Goal: Communication & Community: Answer question/provide support

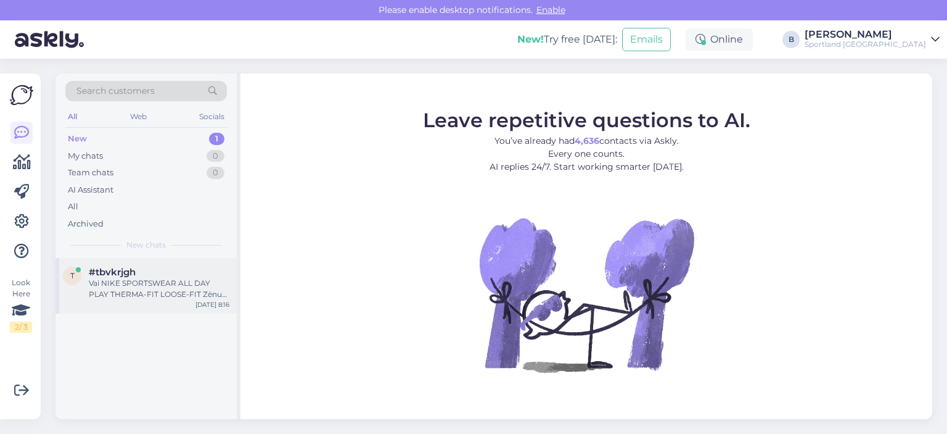
click at [146, 284] on div "Vai NIKE SPORTSWEAR ALL DAY PLAY THERMA-FIT LOOSE-FIT Zēnu Ziemas jakas šai jak…" at bounding box center [159, 288] width 141 height 22
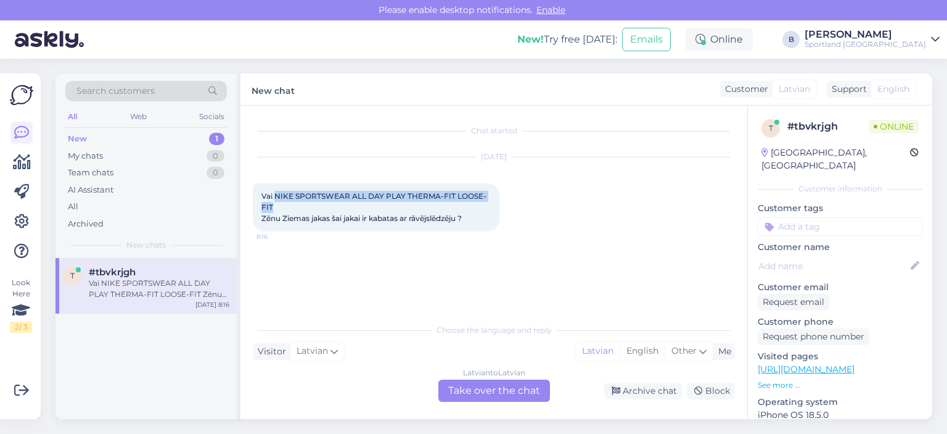
drag, startPoint x: 279, startPoint y: 203, endPoint x: 275, endPoint y: 197, distance: 7.2
click at [275, 197] on div "Vai NIKE SPORTSWEAR ALL DAY PLAY THERMA-FIT LOOSE-FIT Zēnu Ziemas jakas šai jak…" at bounding box center [376, 207] width 247 height 48
copy span "NIKE SPORTSWEAR ALL DAY PLAY THERMA-FIT LOOSE-FIT"
click at [587, 208] on div "[DATE] Vai NIKE SPORTSWEAR ALL DAY PLAY THERMA-FIT LOOSE-FIT Zēnu Ziemas jakas …" at bounding box center [494, 194] width 482 height 101
click at [494, 391] on div "Latvian to Latvian Take over the chat" at bounding box center [494, 390] width 112 height 22
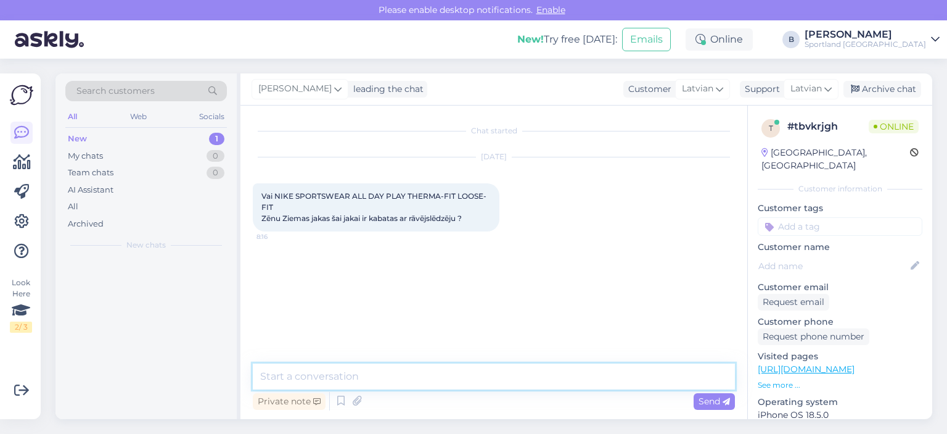
click at [479, 384] on textarea at bounding box center [494, 376] width 482 height 26
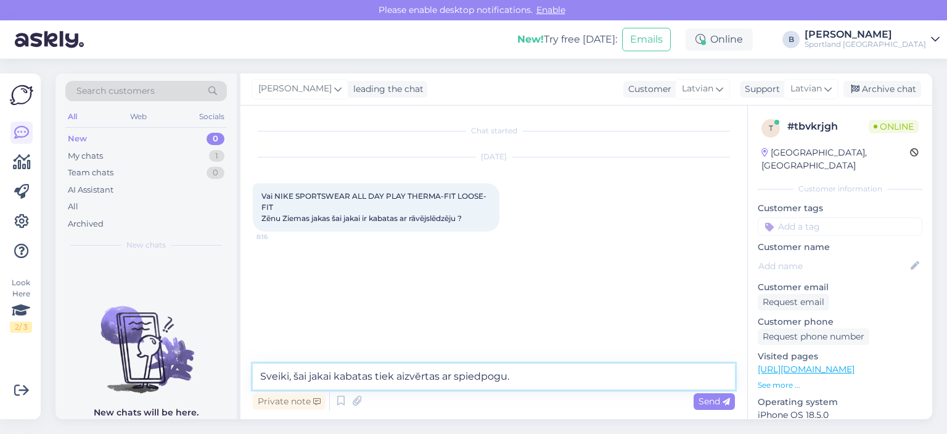
type textarea "Sveiki, šai jakai kabatas tiek aizvērtas ar spiedpogu."
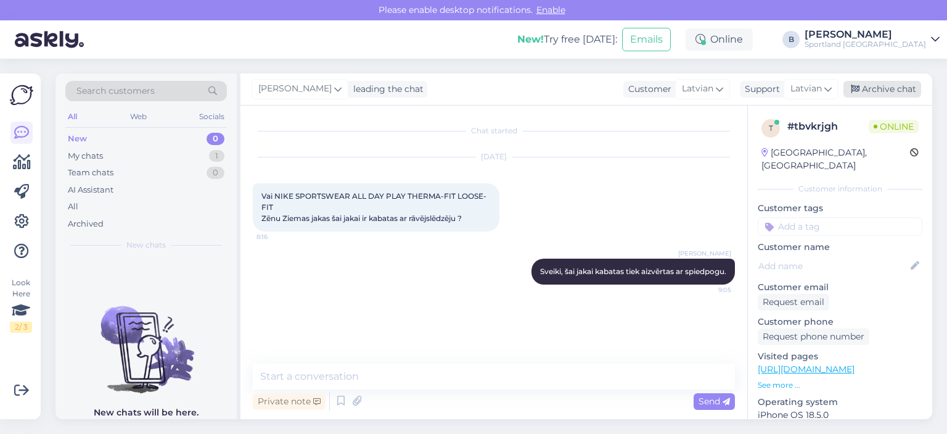
click at [887, 96] on div "Archive chat" at bounding box center [883, 89] width 78 height 17
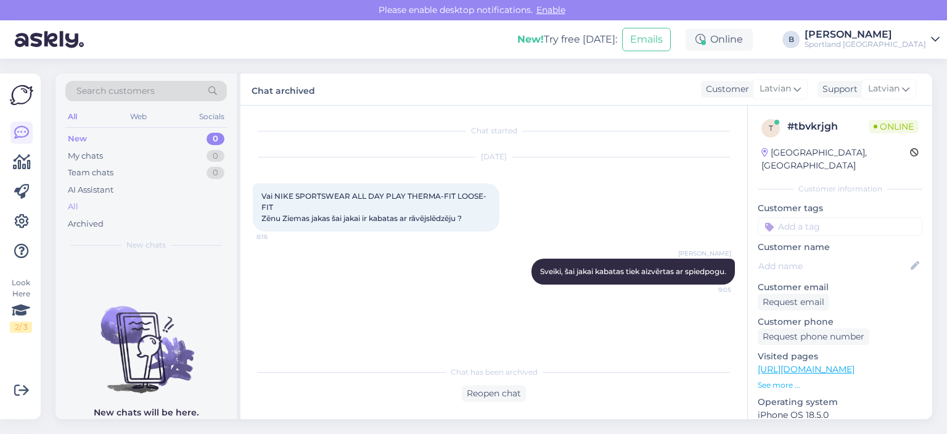
click at [80, 200] on div "All" at bounding box center [146, 206] width 162 height 17
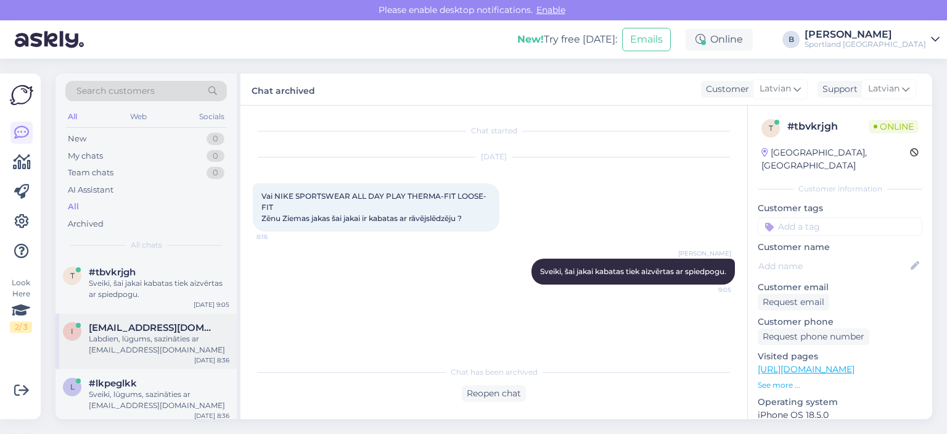
click at [141, 342] on div "Labdien, lūgums, sazināties ar [EMAIL_ADDRESS][DOMAIN_NAME]" at bounding box center [159, 344] width 141 height 22
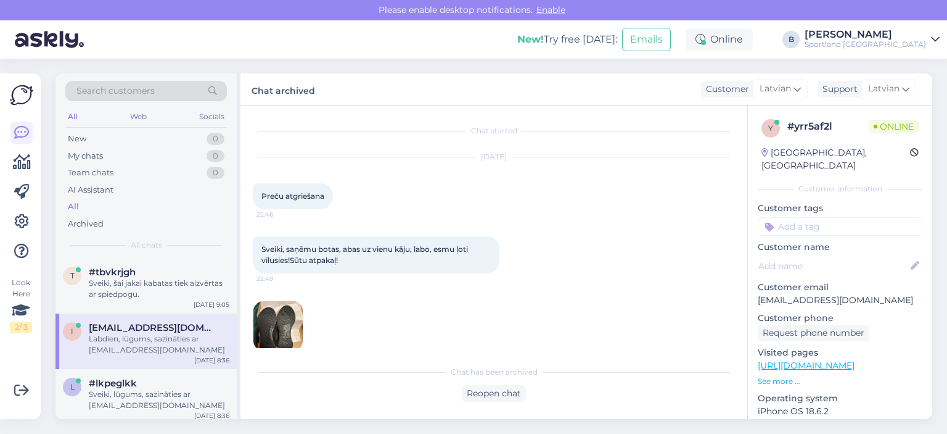
scroll to position [250, 0]
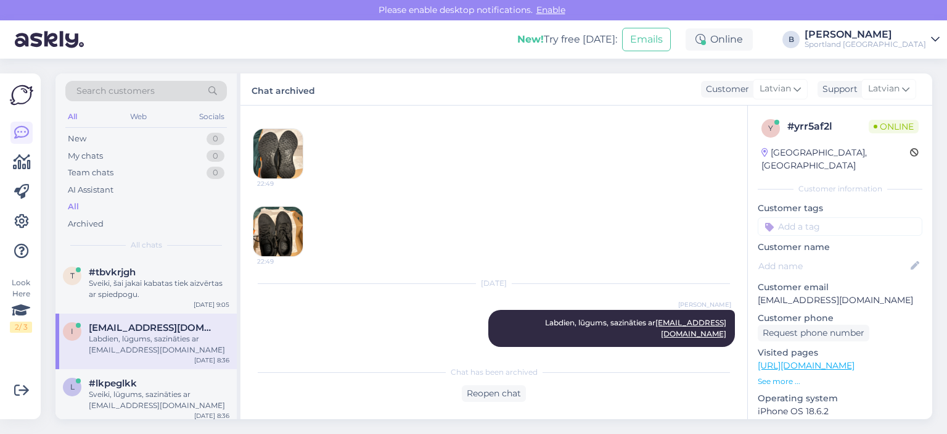
click at [395, 239] on div "Sveiki, saņēmu botas, abas uz vienu kāju, labo, esmu ļoti vīlusies!Sūtu atpakaļ…" at bounding box center [494, 121] width 482 height 297
click at [284, 234] on img at bounding box center [277, 231] width 49 height 49
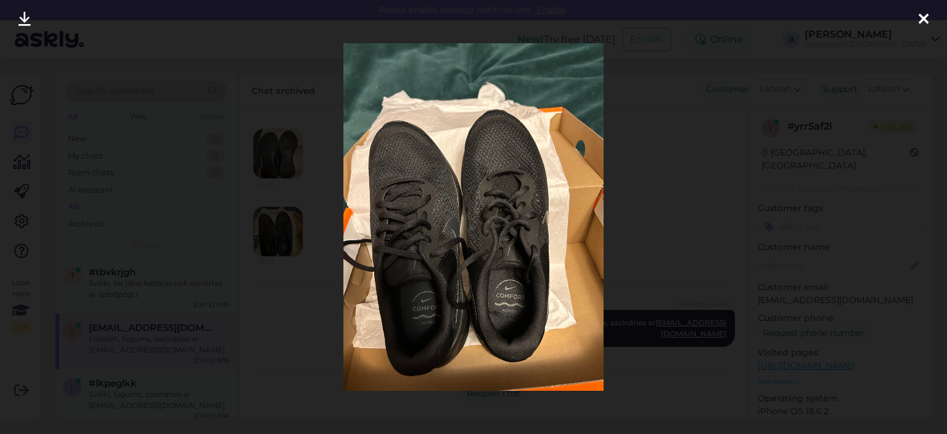
click at [301, 283] on div at bounding box center [473, 217] width 947 height 434
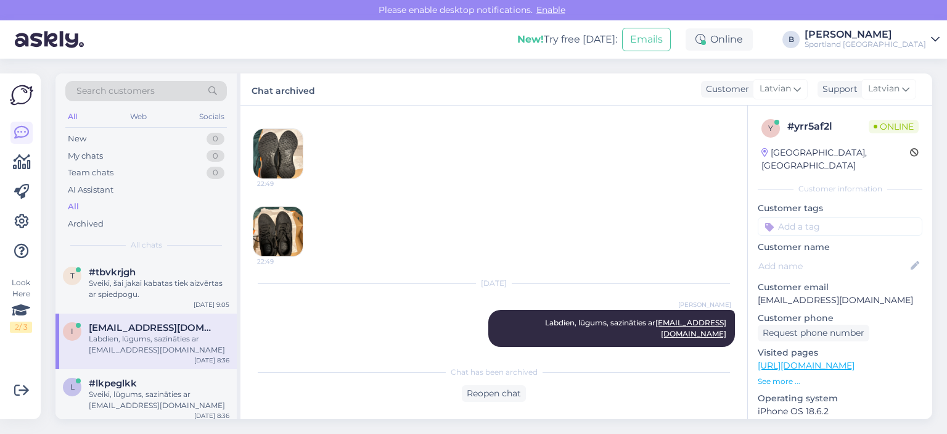
click at [358, 228] on div "Sveiki, saņēmu botas, abas uz vienu kāju, labo, esmu ļoti vīlusies!Sūtu atpakaļ…" at bounding box center [494, 121] width 482 height 297
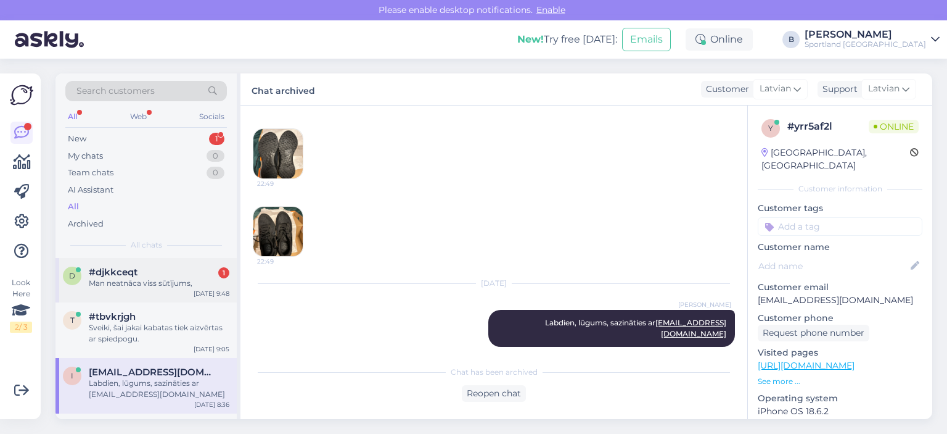
click at [144, 271] on div "#djkkceqt 1" at bounding box center [159, 271] width 141 height 11
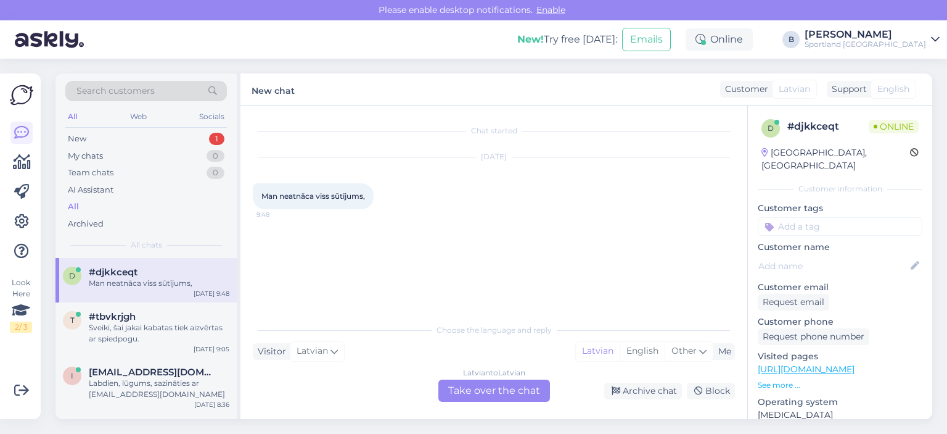
click at [476, 396] on div "Latvian to Latvian Take over the chat" at bounding box center [494, 390] width 112 height 22
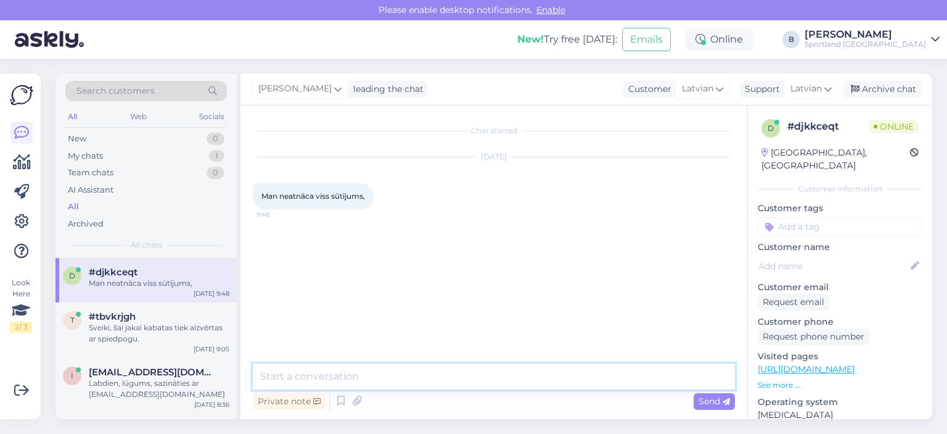
click at [451, 377] on textarea at bounding box center [494, 376] width 482 height 26
type textarea "Sveiki, kāds ir pasūtījuma numurs?"
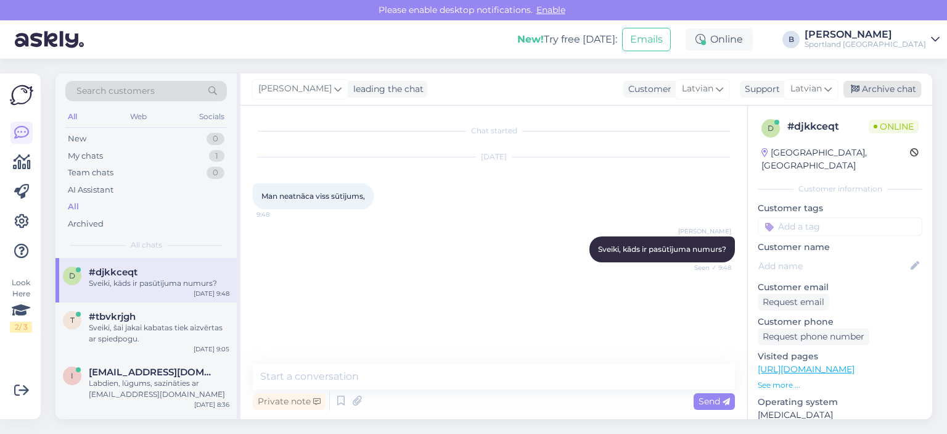
click at [882, 90] on div "Archive chat" at bounding box center [883, 89] width 78 height 17
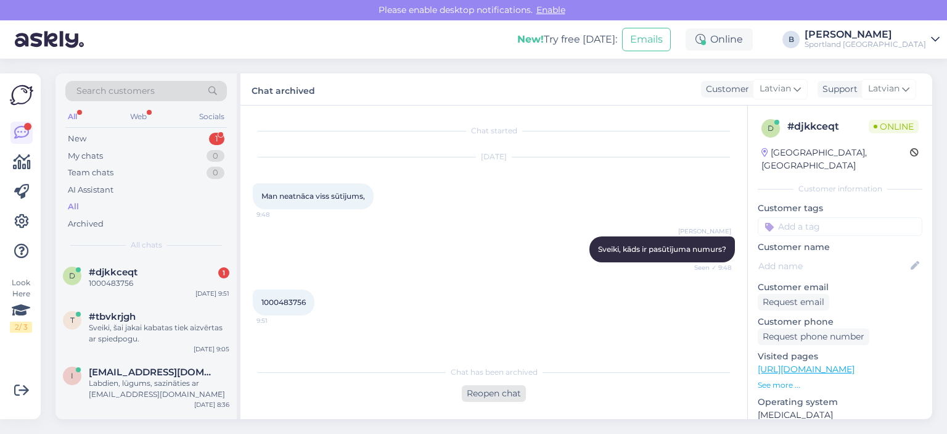
click at [503, 394] on div "Reopen chat" at bounding box center [494, 393] width 64 height 17
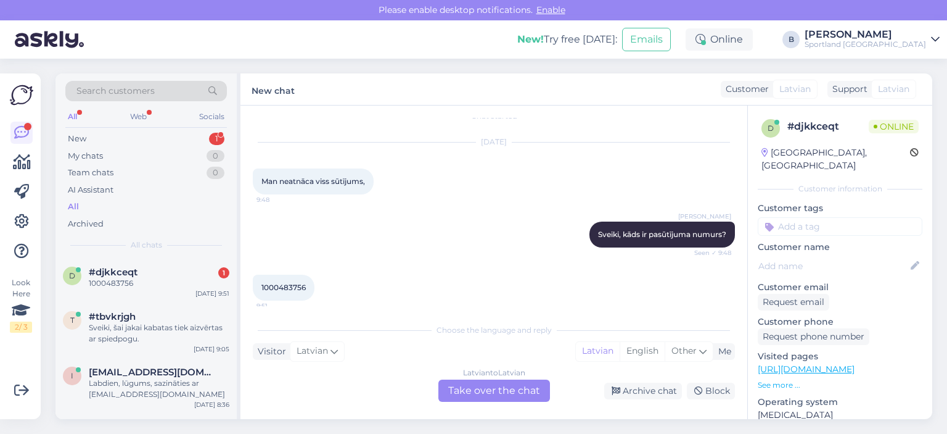
scroll to position [22, 0]
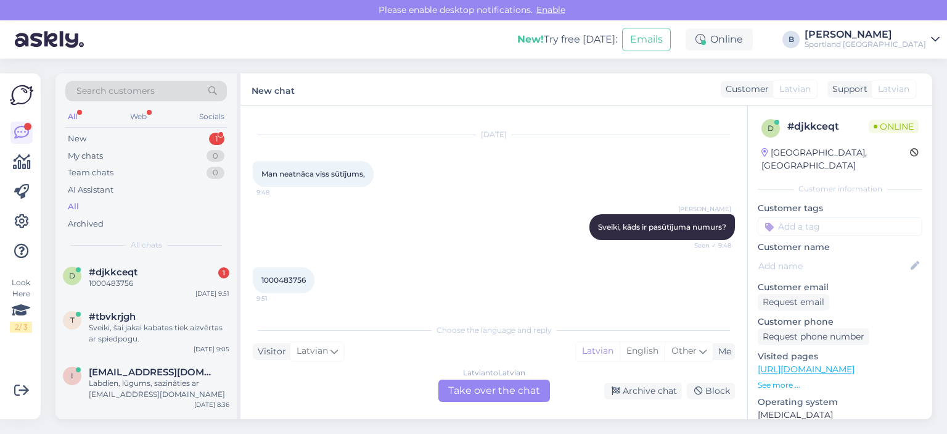
click at [290, 273] on div "1000483756 9:51" at bounding box center [284, 280] width 62 height 26
click at [291, 278] on span "1000483756" at bounding box center [283, 279] width 44 height 9
copy div "1000483756 9:51"
click at [485, 384] on div "Latvian to Latvian Take over the chat" at bounding box center [494, 390] width 112 height 22
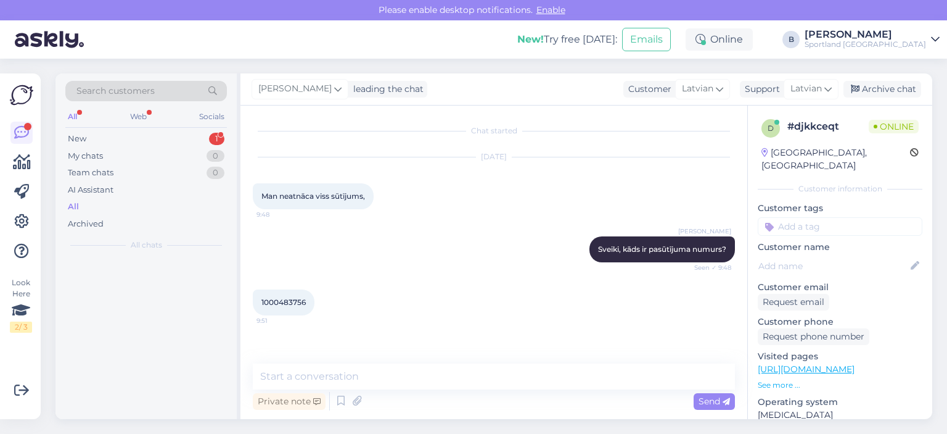
scroll to position [0, 0]
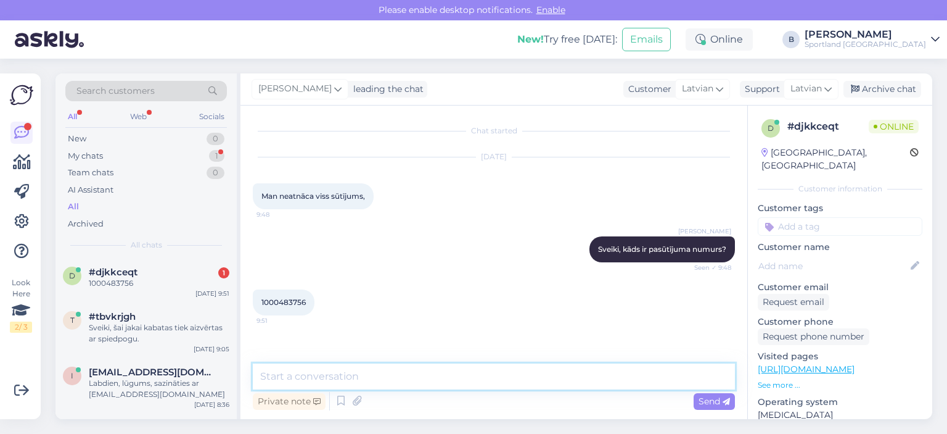
click at [485, 384] on textarea at bounding box center [494, 376] width 482 height 26
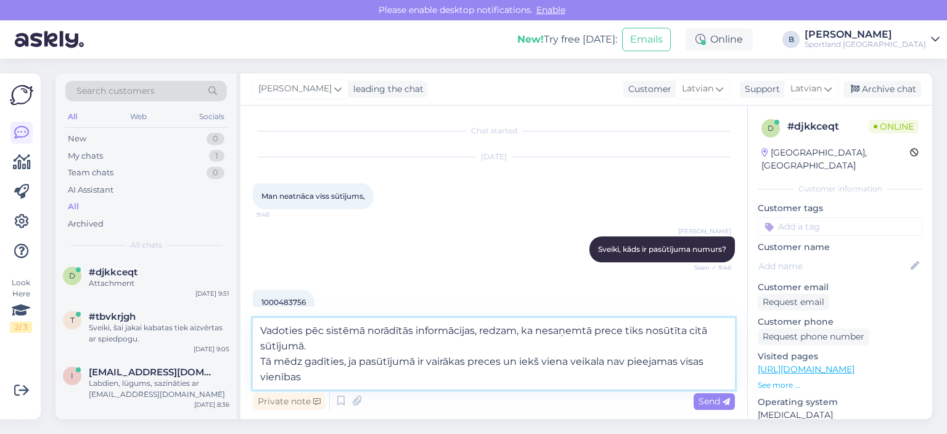
scroll to position [99, 0]
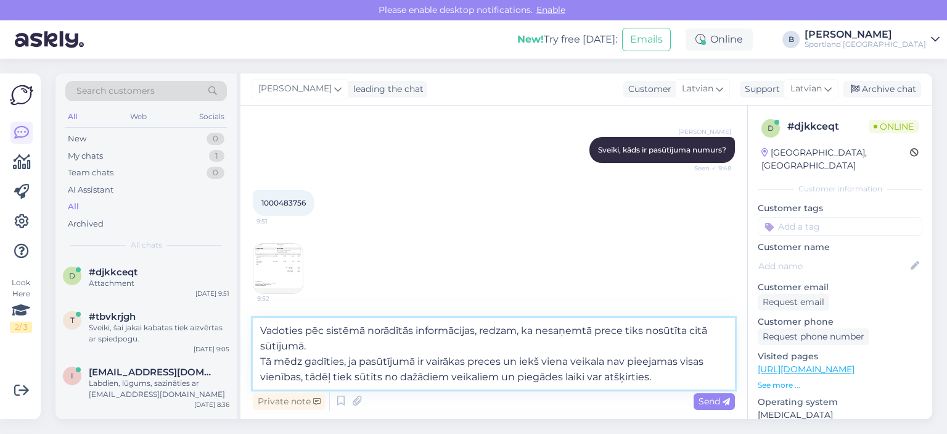
type textarea "Vadoties pēc sistēmā norādītās informācijas, redzam, ka nesaņemtā prece tiks no…"
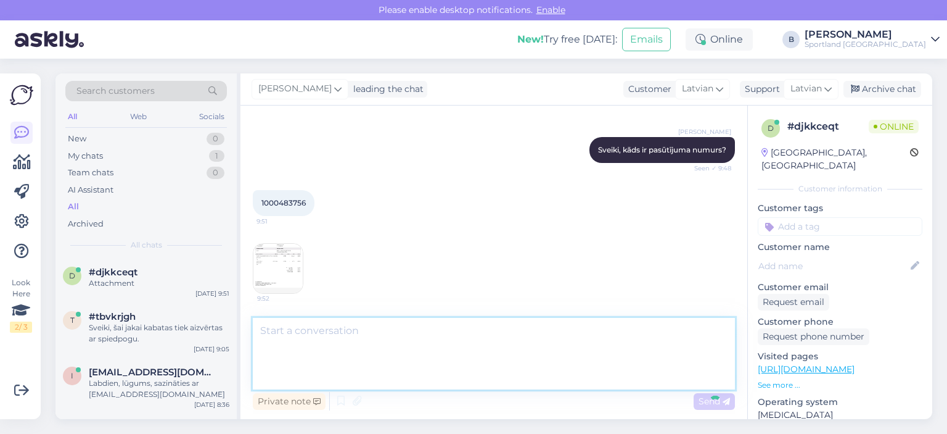
scroll to position [151, 0]
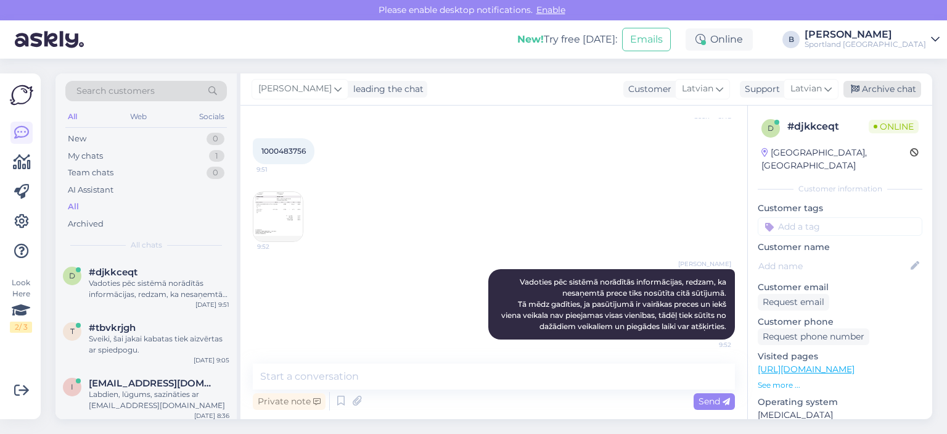
click at [882, 90] on div "Archive chat" at bounding box center [883, 89] width 78 height 17
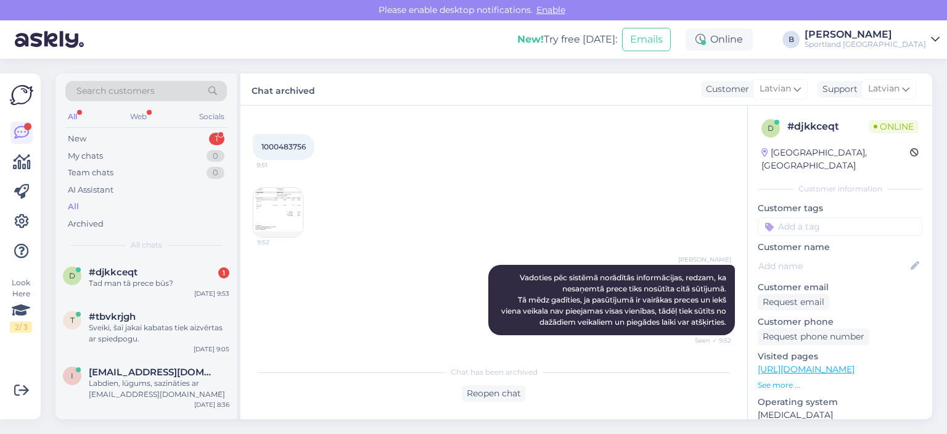
scroll to position [208, 0]
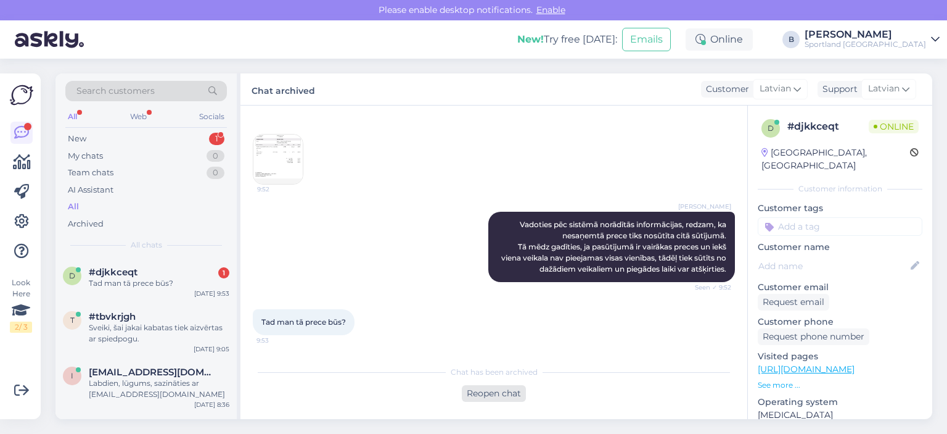
click at [503, 395] on div "Reopen chat" at bounding box center [494, 393] width 64 height 17
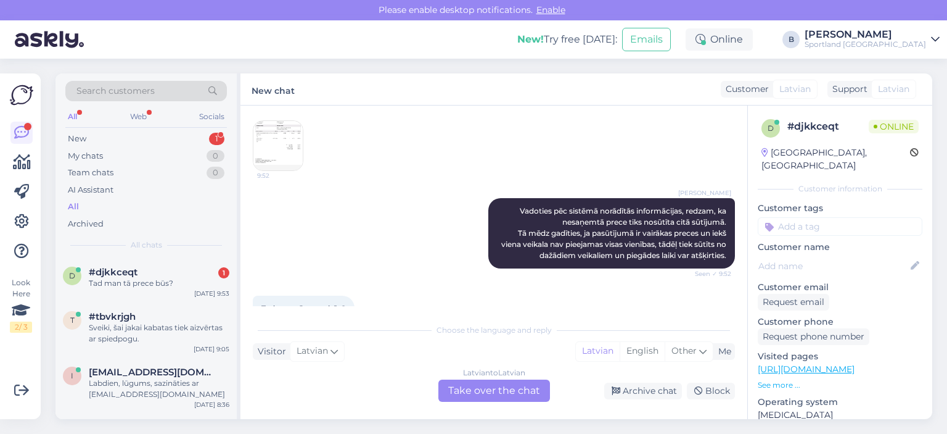
click at [488, 383] on div "Latvian to Latvian Take over the chat" at bounding box center [494, 390] width 112 height 22
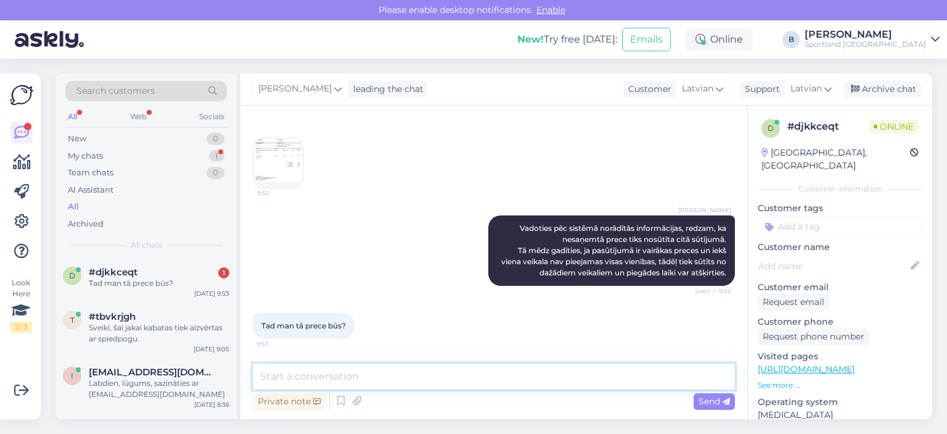
click at [488, 383] on textarea at bounding box center [494, 376] width 482 height 26
type textarea "K"
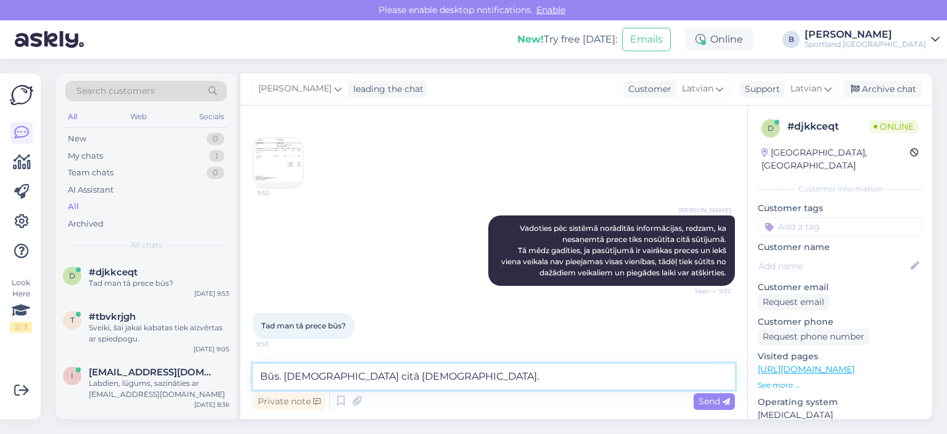
type textarea "Būs. [DEMOGRAPHIC_DATA] citā [DEMOGRAPHIC_DATA]."
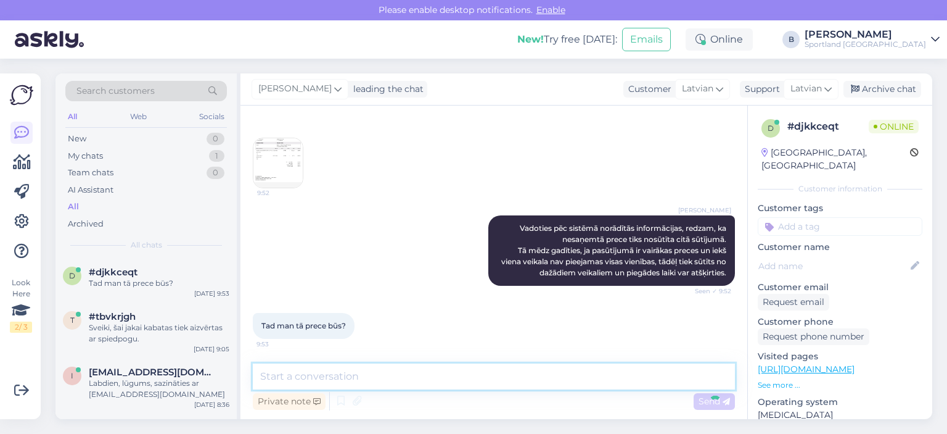
scroll to position [257, 0]
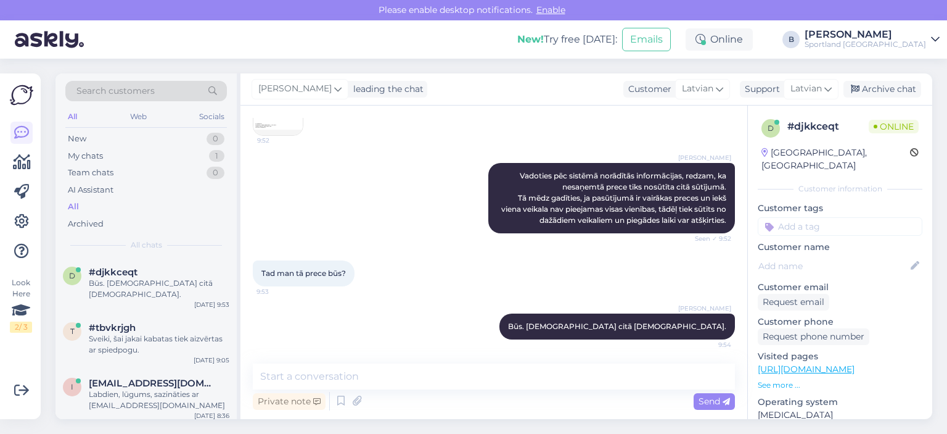
click at [924, 97] on div "[PERSON_NAME] leading the chat Customer Latvian Support Latvian Archive chat" at bounding box center [586, 89] width 692 height 32
click at [907, 93] on div "Archive chat" at bounding box center [883, 89] width 78 height 17
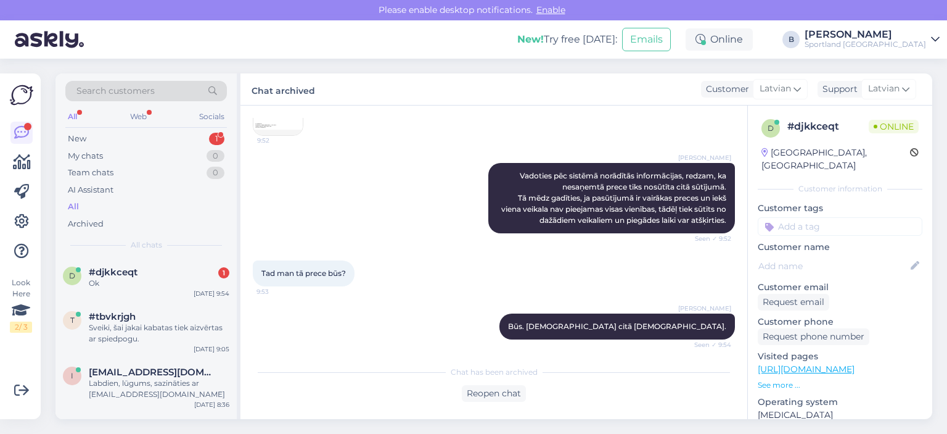
scroll to position [314, 0]
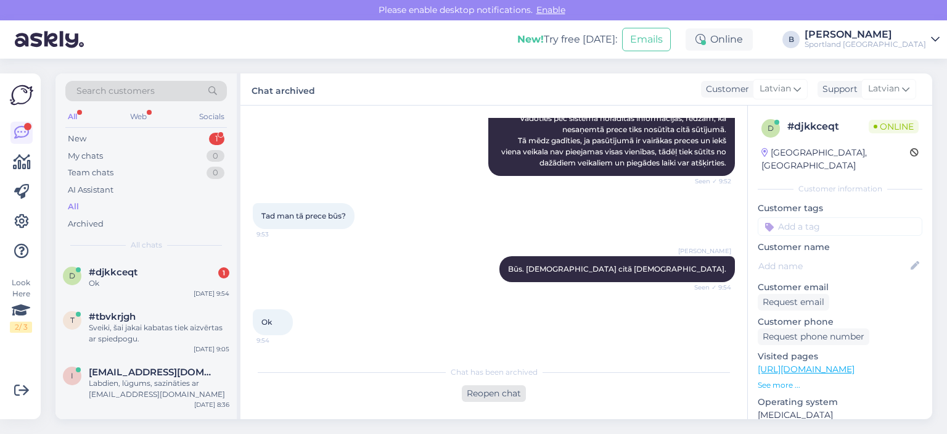
click at [507, 392] on div "Reopen chat" at bounding box center [494, 393] width 64 height 17
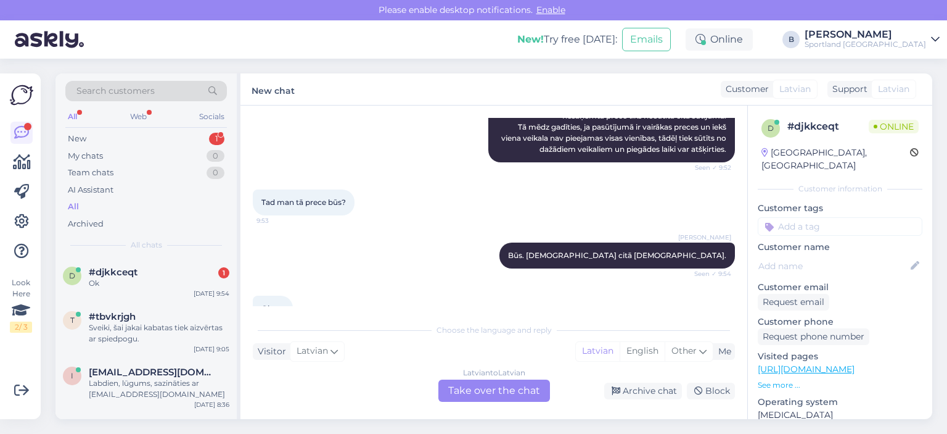
click at [513, 389] on div "Latvian to Latvian Take over the chat" at bounding box center [494, 390] width 112 height 22
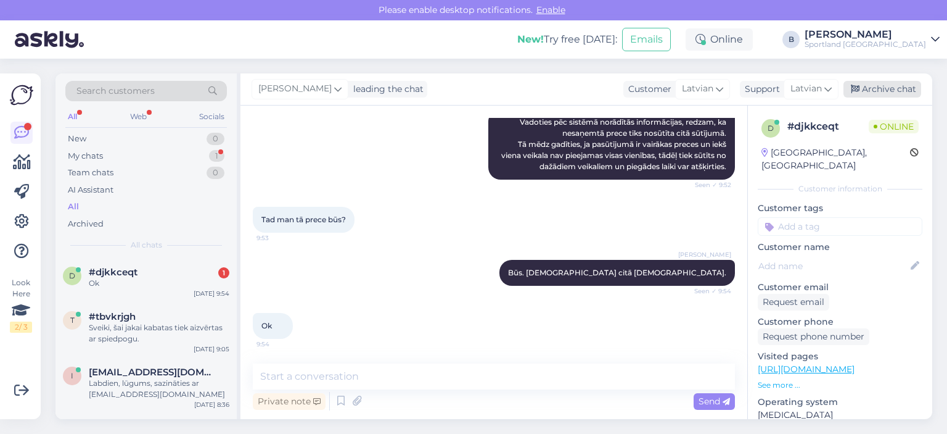
click at [881, 92] on div "Archive chat" at bounding box center [883, 89] width 78 height 17
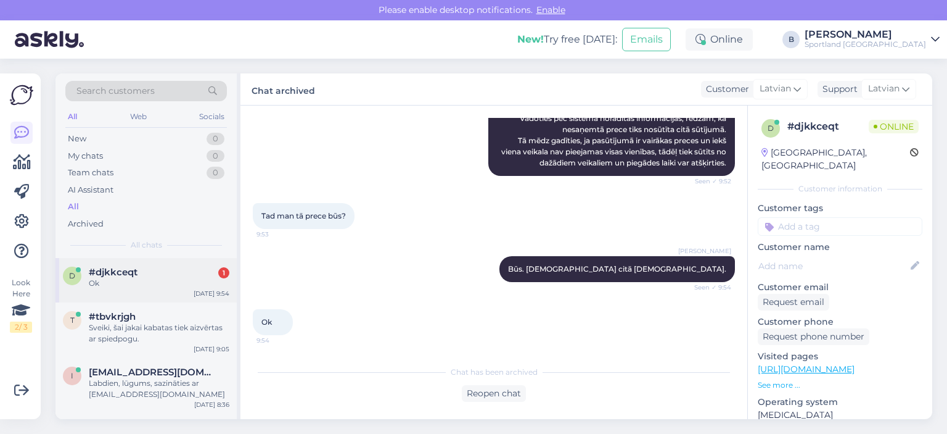
drag, startPoint x: 145, startPoint y: 283, endPoint x: 216, endPoint y: 290, distance: 71.9
click at [147, 283] on div "Ok" at bounding box center [159, 282] width 141 height 11
